Goal: Task Accomplishment & Management: Manage account settings

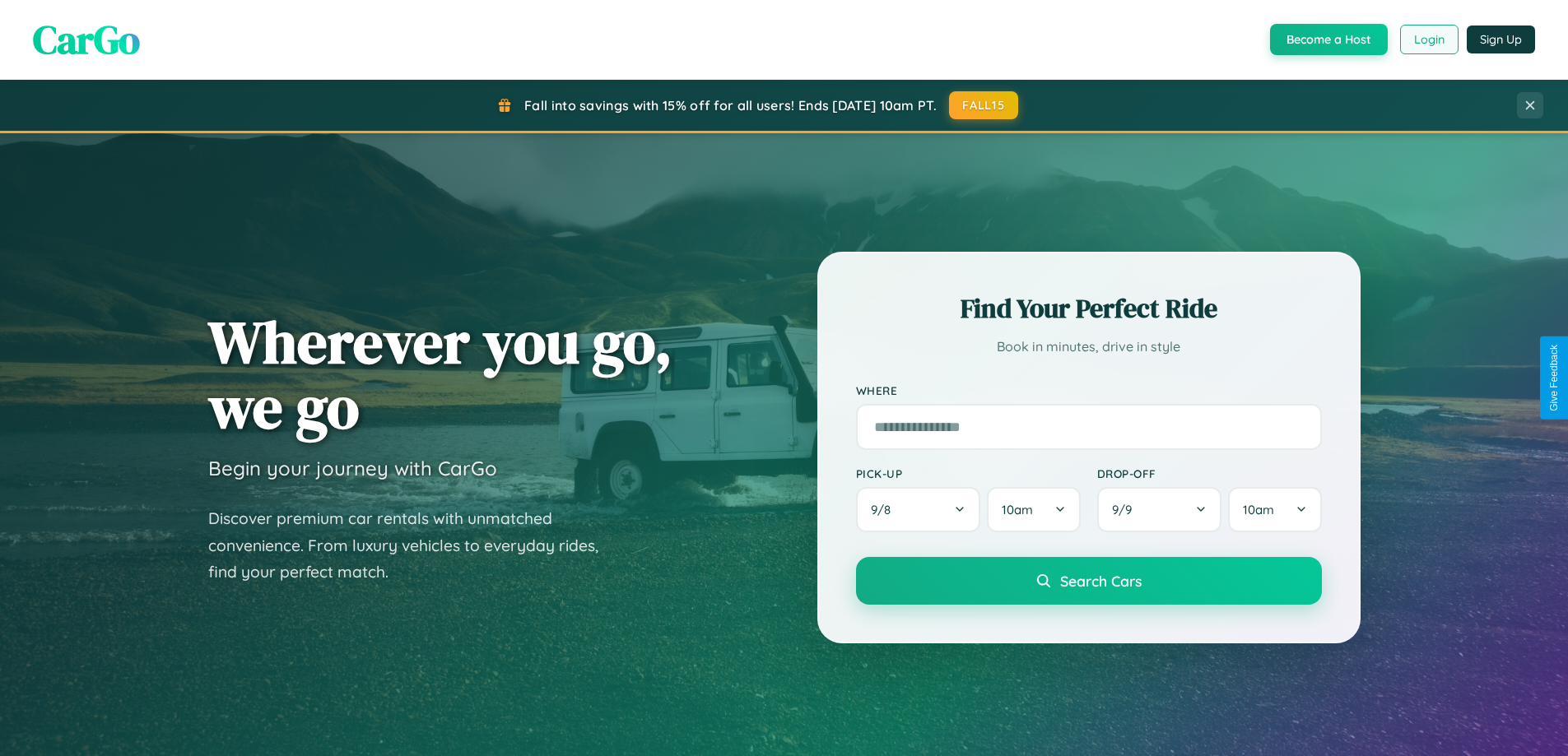
click at [1427, 40] on button "Login" at bounding box center [1429, 39] width 58 height 30
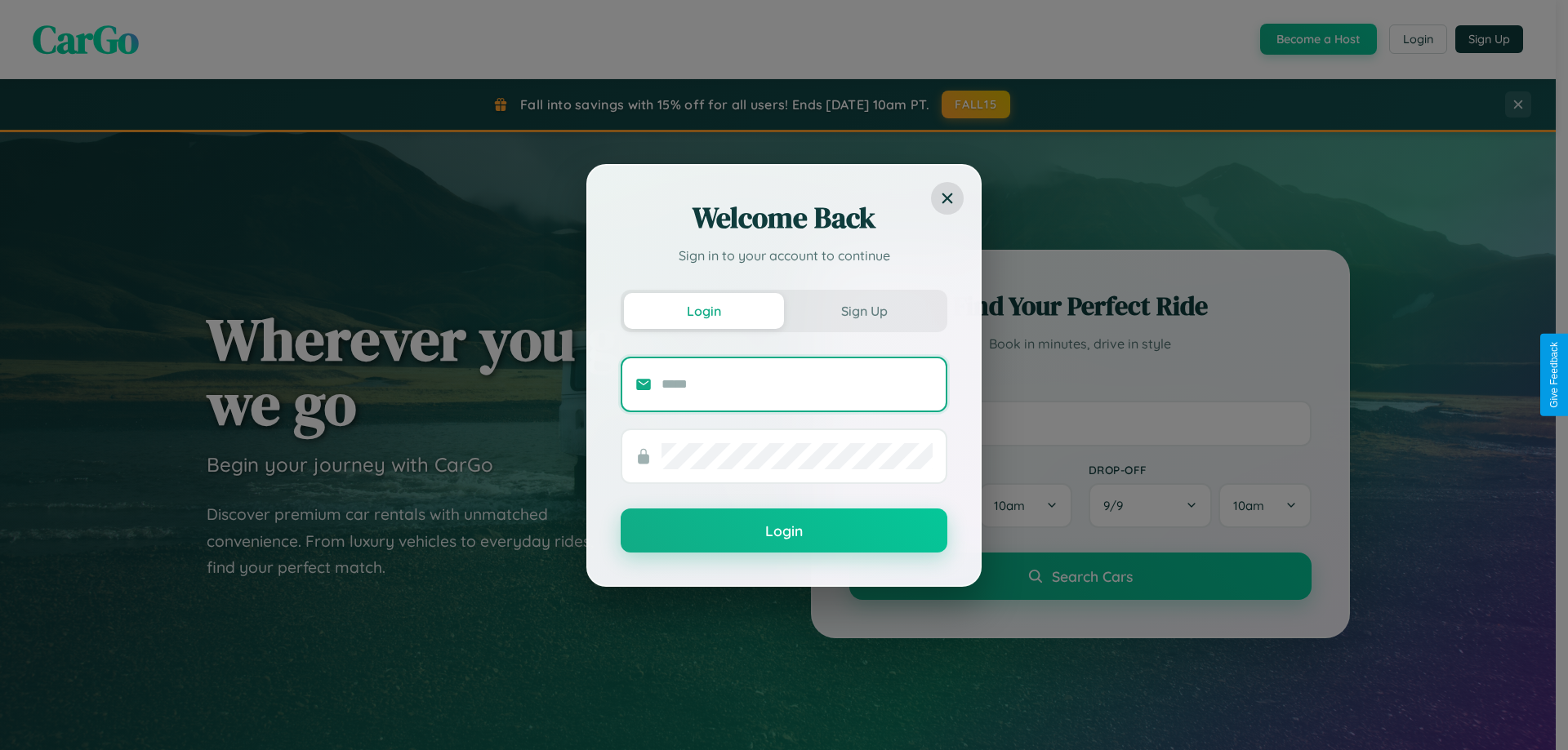
click at [797, 384] on input "text" at bounding box center [797, 384] width 271 height 26
type input "**********"
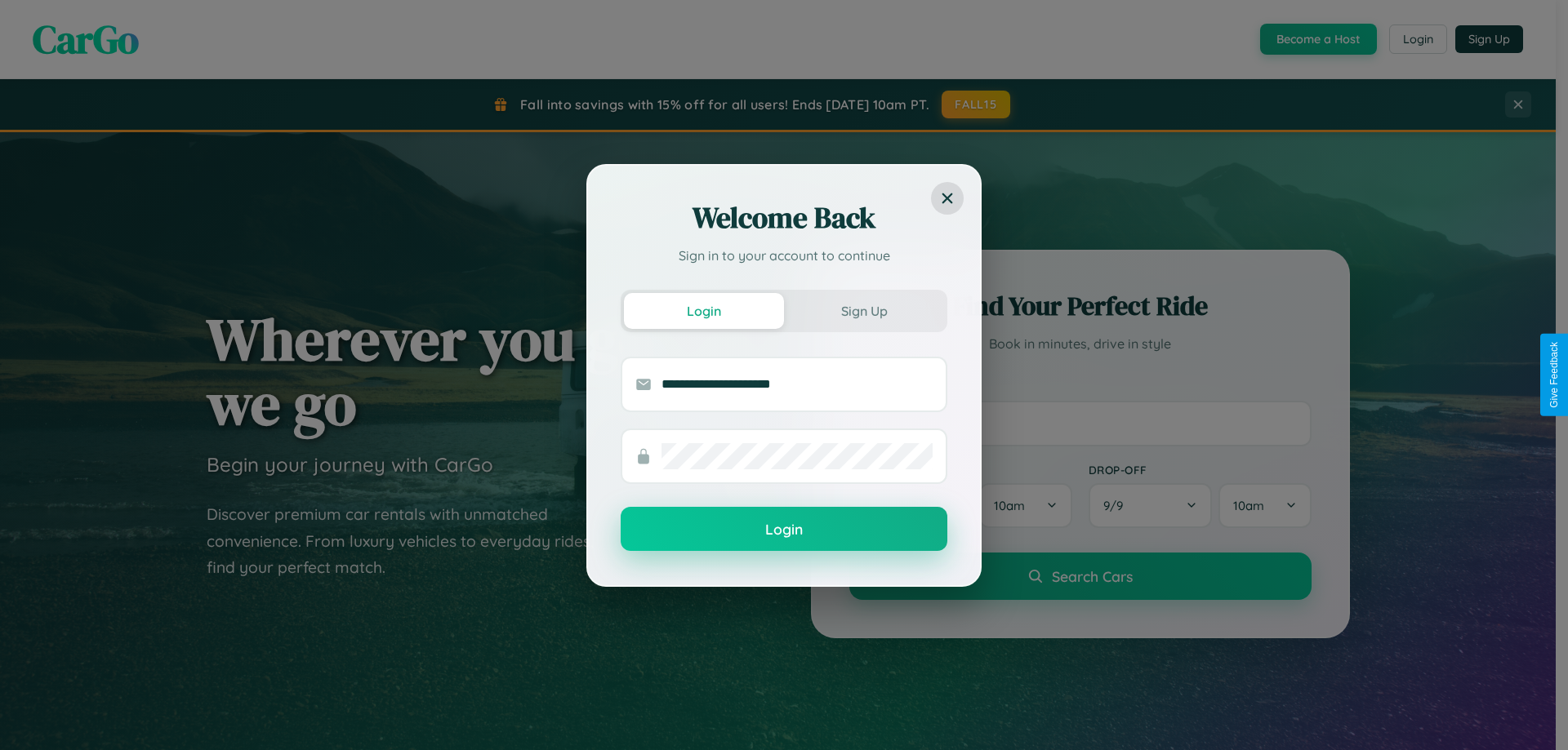
click at [784, 530] on button "Login" at bounding box center [784, 529] width 327 height 44
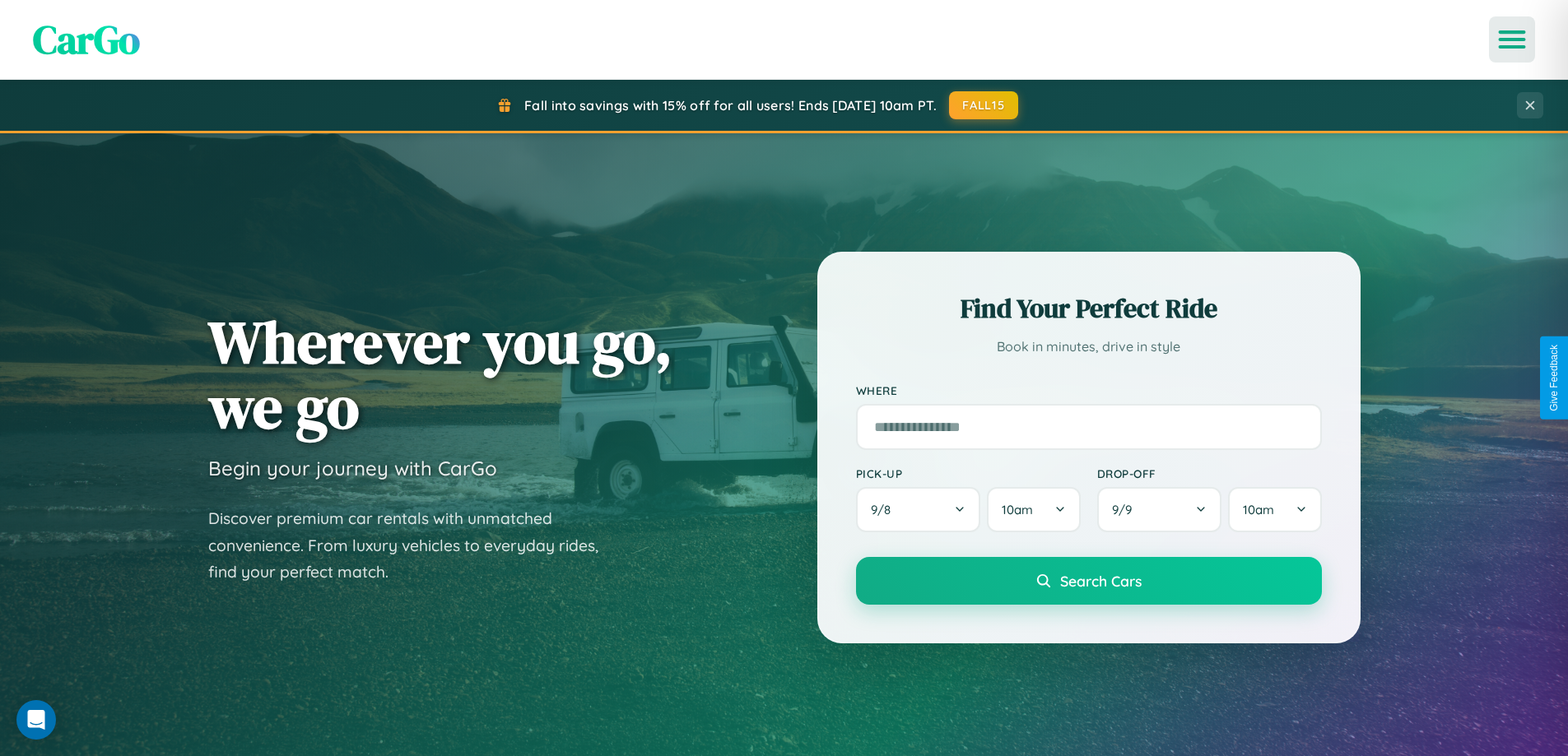
click at [1512, 40] on icon "Open menu" at bounding box center [1512, 39] width 24 height 15
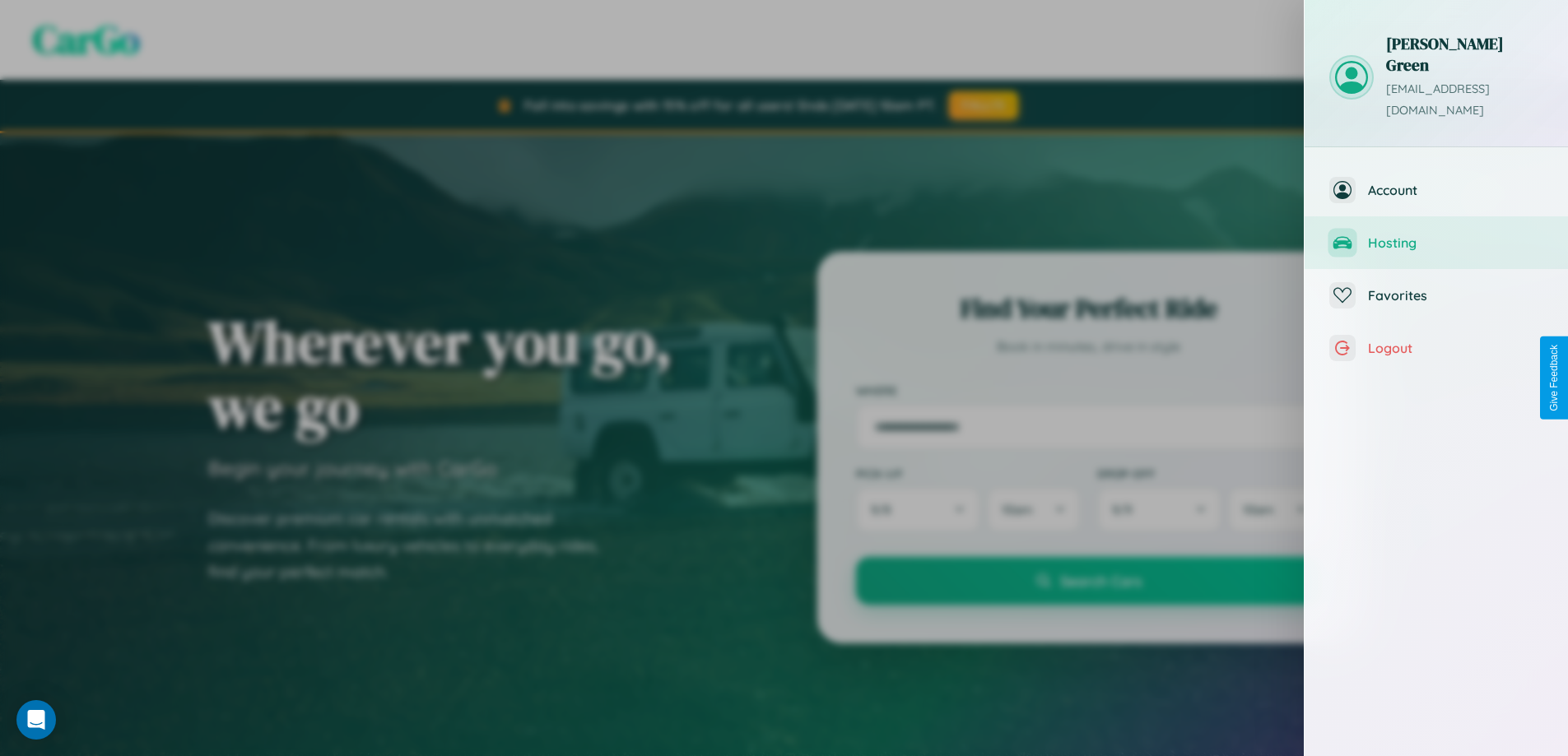
click at [1436, 235] on span "Hosting" at bounding box center [1455, 242] width 175 height 16
